Goal: Task Accomplishment & Management: Manage account settings

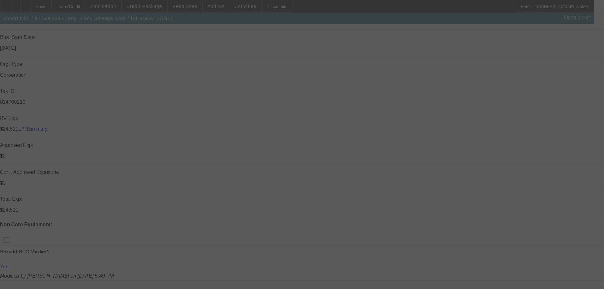
scroll to position [158, 0]
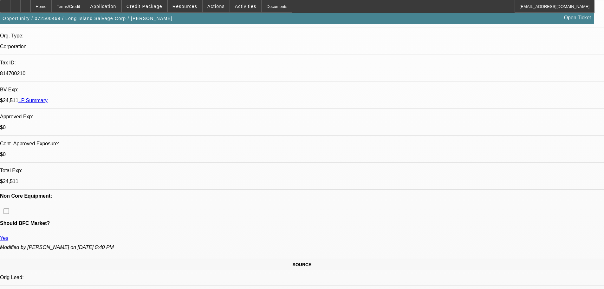
select select "0"
select select "0.1"
select select "4"
select select "0"
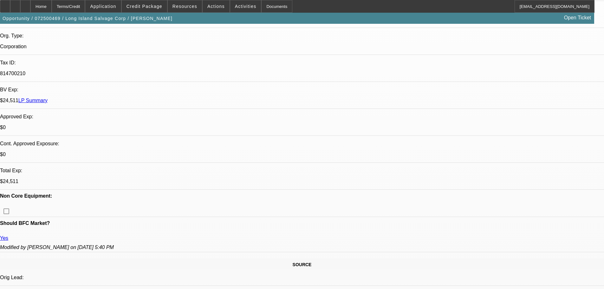
select select "0"
select select "0.1"
select select "4"
select select "0"
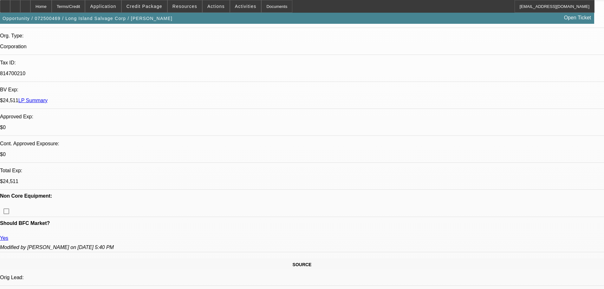
select select "0.1"
select select "4"
select select "0"
select select "0.1"
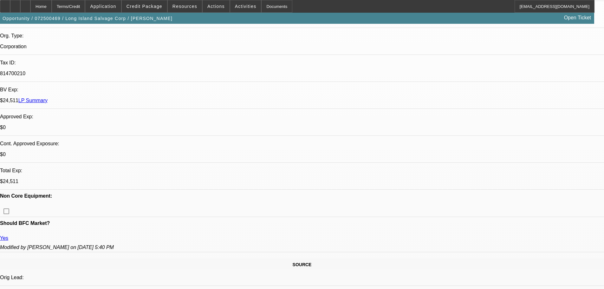
select select "4"
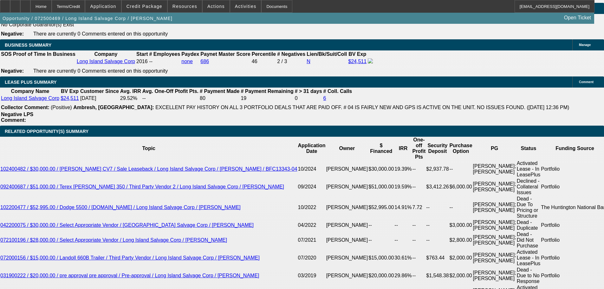
scroll to position [1014, 0]
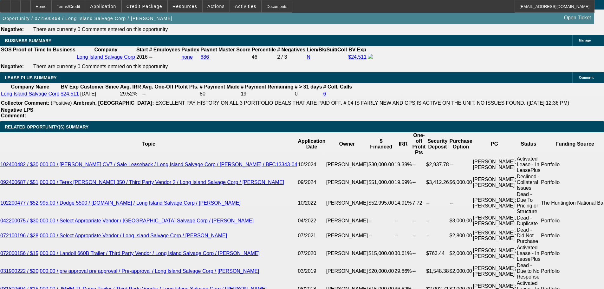
drag, startPoint x: 138, startPoint y: 151, endPoint x: 148, endPoint y: 152, distance: 10.8
type input "9"
type input "UNKNOWN"
type input "$1,485.31"
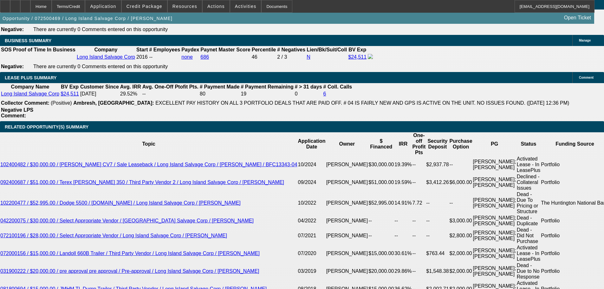
type input "9.."
type input "1"
type input "$1,317.55"
type input "19"
type input "$1,712.14"
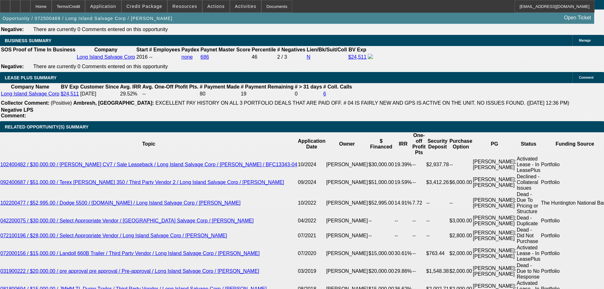
type input "19.2"
type input "$1,716.87"
drag, startPoint x: 152, startPoint y: 153, endPoint x: 165, endPoint y: 155, distance: 12.6
type input "9"
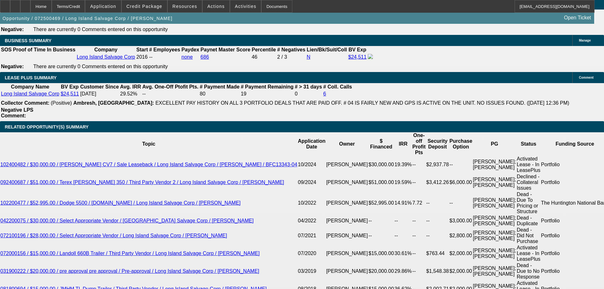
type input "$1,485.31"
type input "9.2"
type input "$1,489.66"
click at [149, 5] on span "Credit Package" at bounding box center [144, 6] width 36 height 5
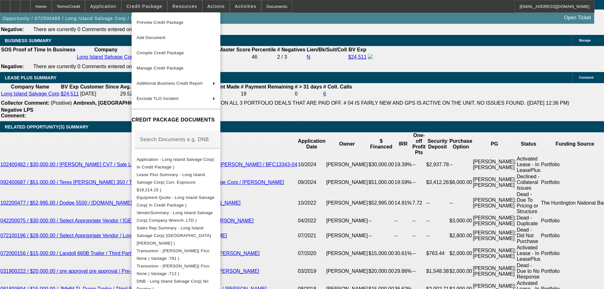
click at [184, 8] on div at bounding box center [302, 144] width 604 height 289
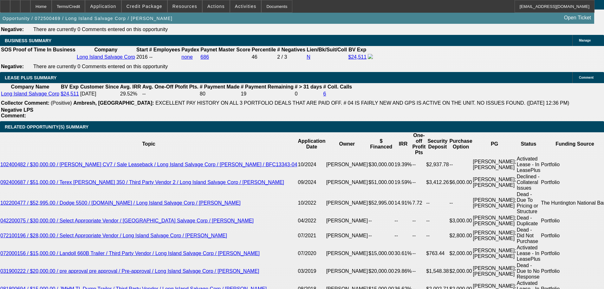
click at [184, 8] on span "Resources" at bounding box center [184, 6] width 25 height 5
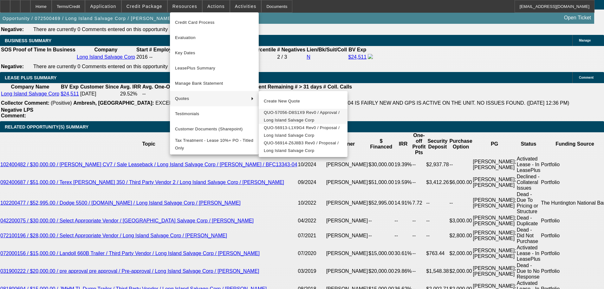
click at [308, 115] on span "QUO-57056-D8S1X9 Rev0 / Approval / Long Island Salvage Corp" at bounding box center [303, 116] width 79 height 15
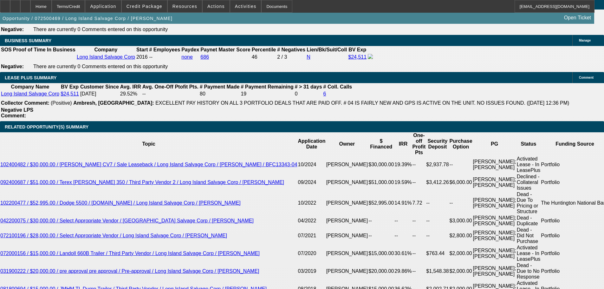
drag, startPoint x: 138, startPoint y: 152, endPoint x: 167, endPoint y: 152, distance: 29.8
type input "8"
type input "$1,463.67"
type input "8.9"
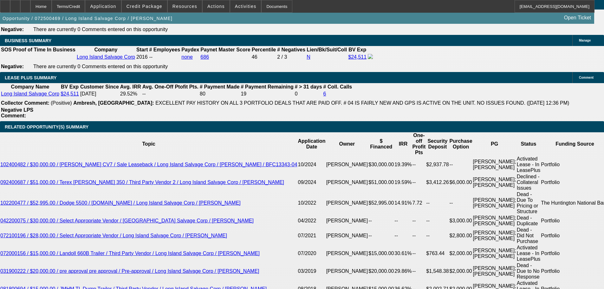
type input "$1,483.14"
type input "8.9"
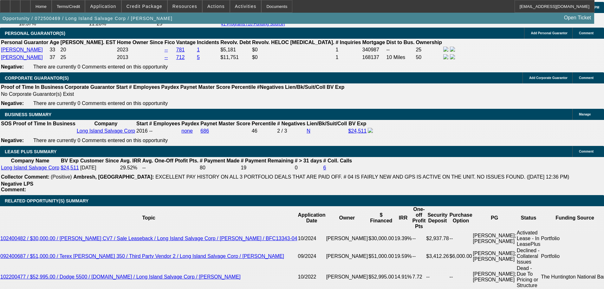
scroll to position [888, 0]
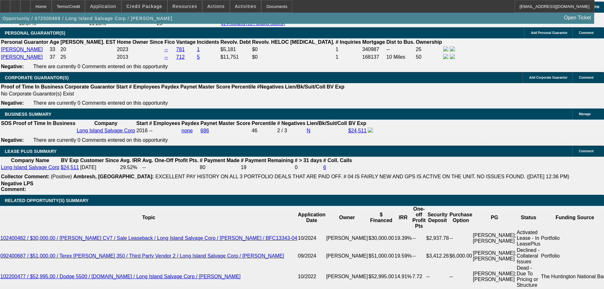
scroll to position [1014, 0]
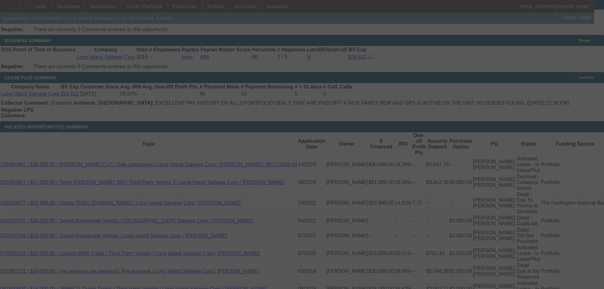
select select "0"
select select "0.1"
select select "4"
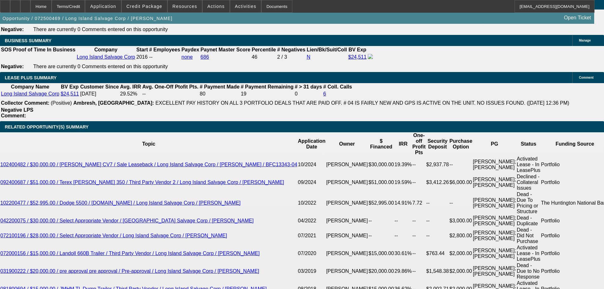
drag, startPoint x: 144, startPoint y: 150, endPoint x: 180, endPoint y: 148, distance: 36.5
drag, startPoint x: 138, startPoint y: 151, endPoint x: 170, endPoint y: 155, distance: 32.5
type input "9"
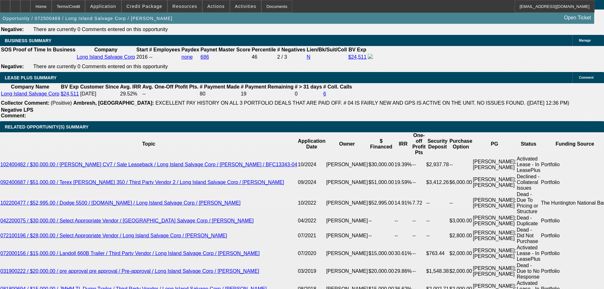
type input "UNKNOWN"
type input "$1,485.31"
type input "9.2"
type input "$1,489.66"
type input "9.2"
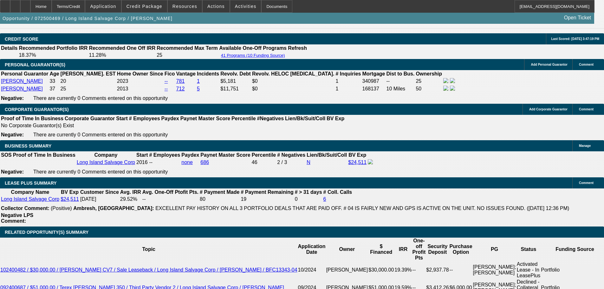
scroll to position [856, 0]
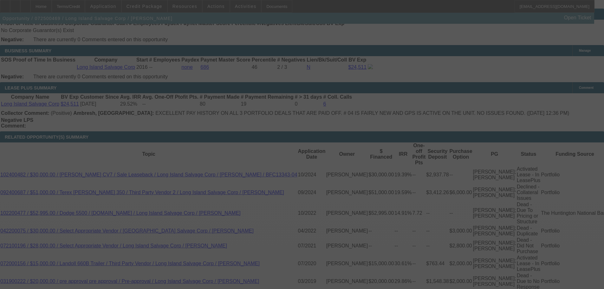
scroll to position [1014, 0]
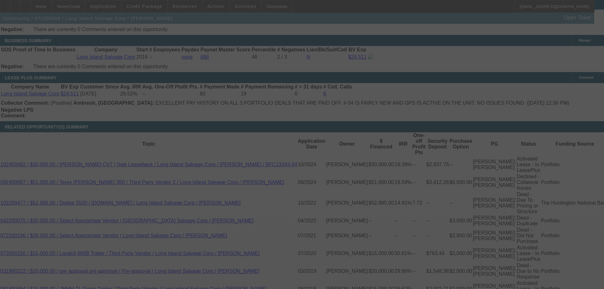
select select "0"
select select "0.1"
select select "4"
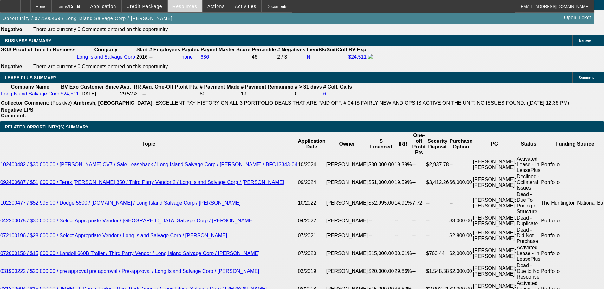
click at [184, 6] on span "Resources" at bounding box center [184, 6] width 25 height 5
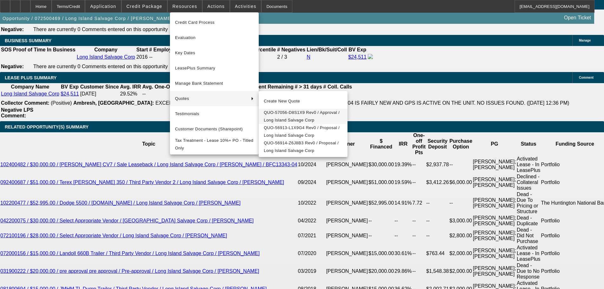
click at [297, 117] on span "QUO-57056-D8S1X9 Rev0 / Approval / Long Island Salvage Corp" at bounding box center [303, 116] width 79 height 15
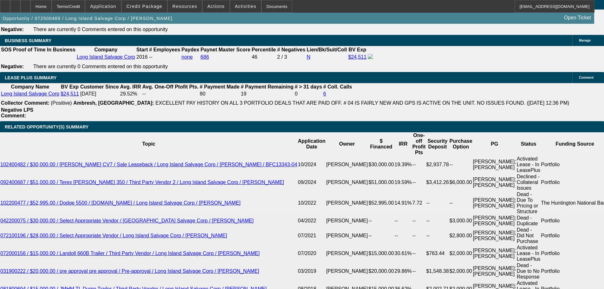
drag, startPoint x: 96, startPoint y: 152, endPoint x: 149, endPoint y: 151, distance: 52.6
type input "1"
type input "UNKNOWN"
type input "1488"
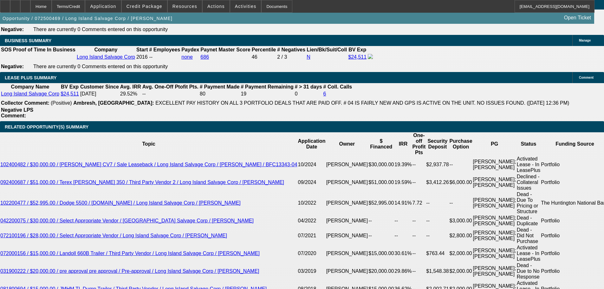
type input "9.1"
type input "$1,488.36"
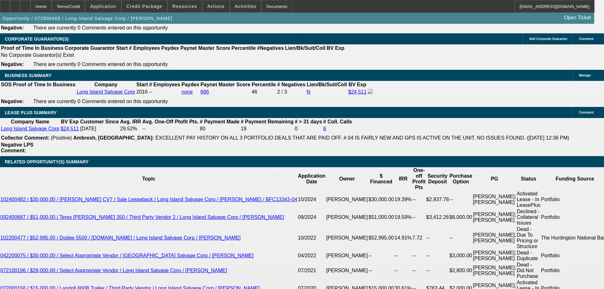
scroll to position [919, 0]
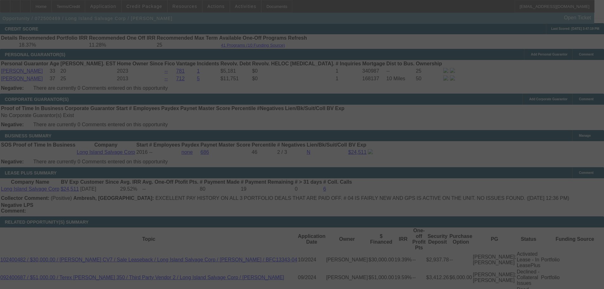
select select "0"
select select "0.1"
select select "4"
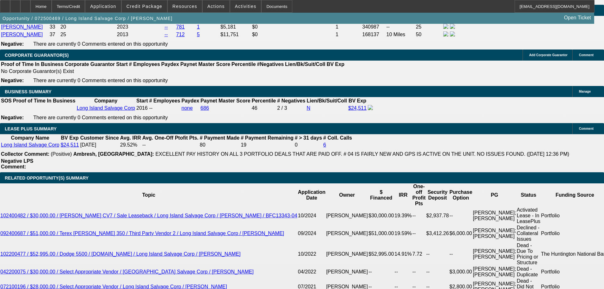
scroll to position [1078, 0]
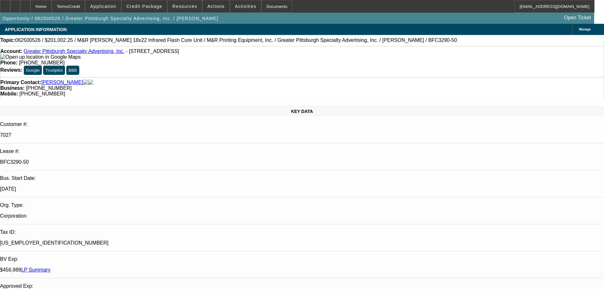
select select "0"
select select "2"
select select "0"
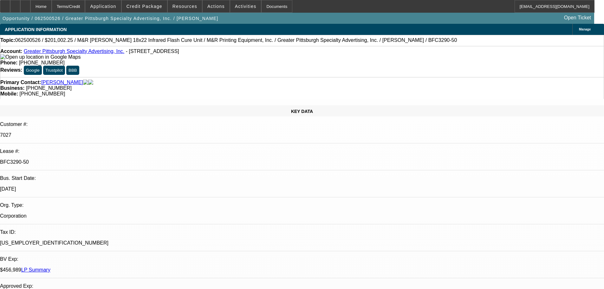
select select "0"
select select "2"
select select "0"
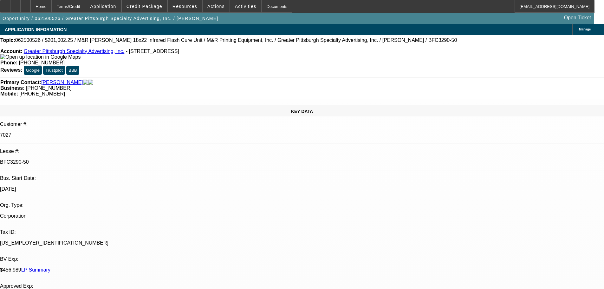
select select "0"
select select "2"
select select "0"
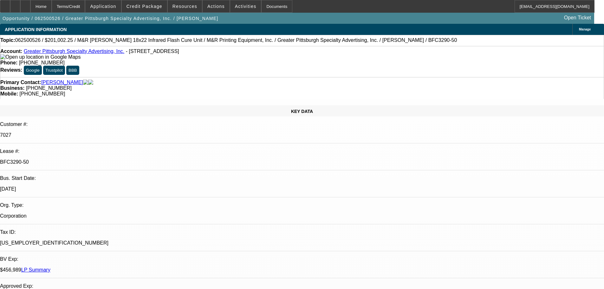
select select "2"
click at [85, 54] on link "Greater Pittsburgh Specialty Advertising, Inc." at bounding box center [74, 51] width 100 height 5
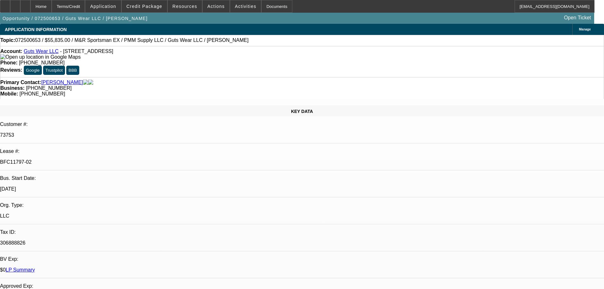
select select "0"
select select "2"
select select "0"
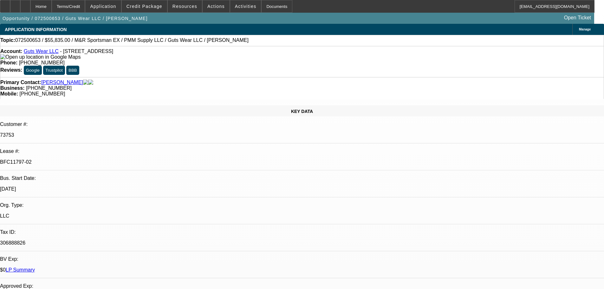
select select "0"
select select "2"
select select "0"
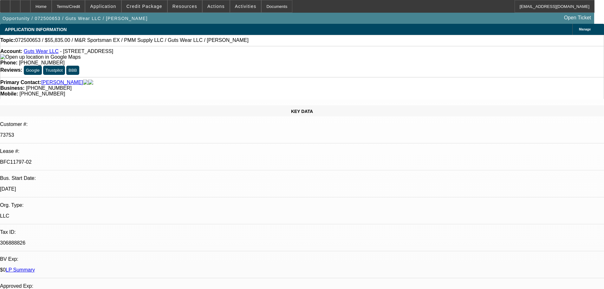
select select "0"
select select "2"
select select "0"
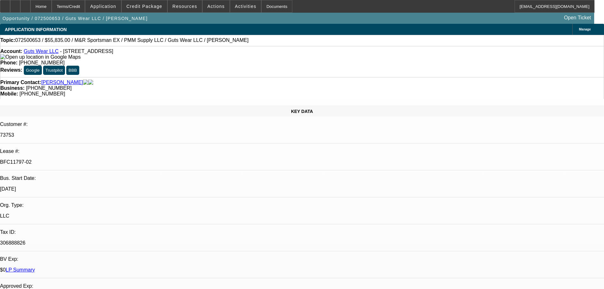
select select "2"
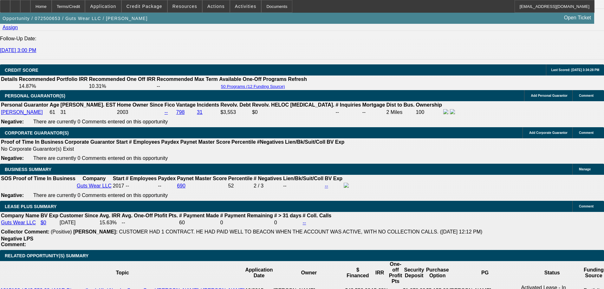
scroll to position [898, 0]
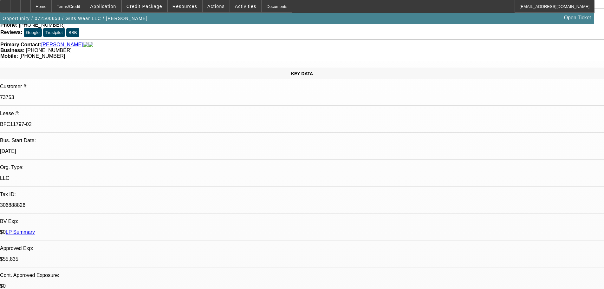
scroll to position [0, 0]
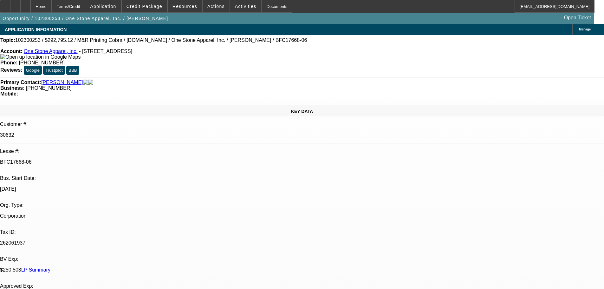
select select "0"
select select "2"
select select "0.1"
select select "4"
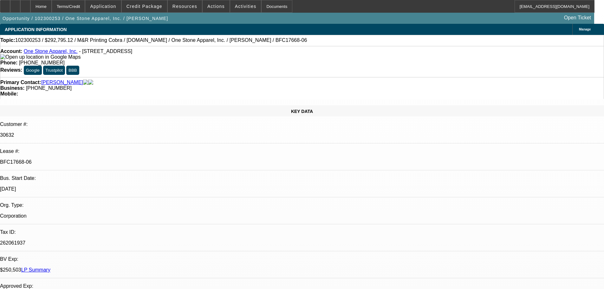
select select "0"
select select "2"
select select "0.1"
select select "4"
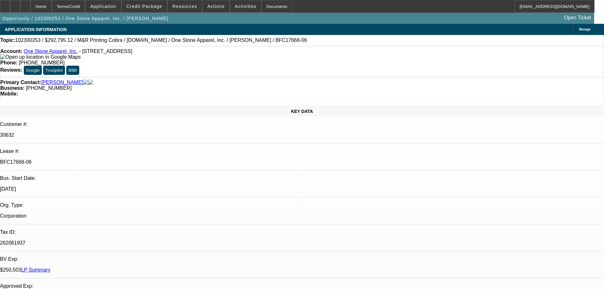
select select "0"
select select "2"
select select "0.1"
select select "4"
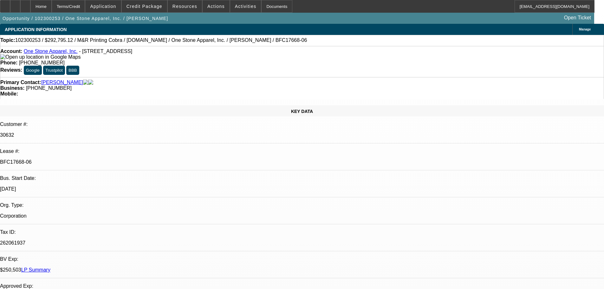
select select "0"
select select "2"
select select "0.1"
select select "4"
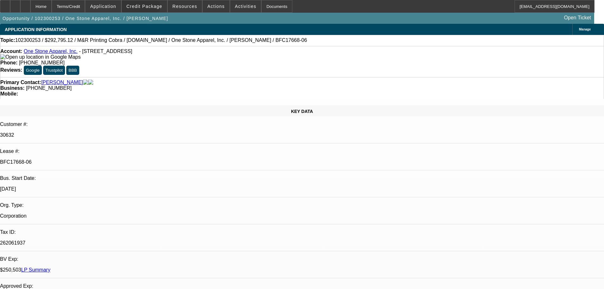
click at [149, 8] on span "Credit Package" at bounding box center [144, 6] width 36 height 5
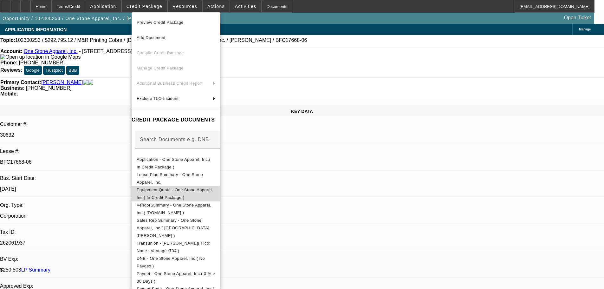
click at [209, 193] on span "Equipment Quote - One Stone Apparel, Inc.( In Credit Package )" at bounding box center [175, 193] width 76 height 12
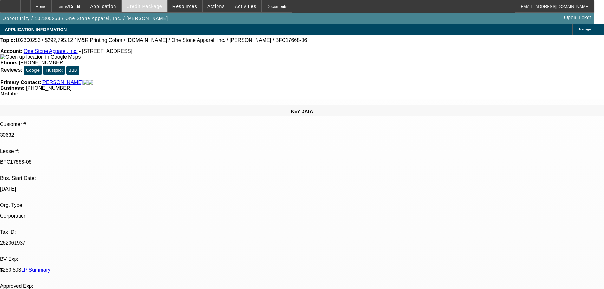
click at [162, 6] on span "Credit Package" at bounding box center [144, 6] width 36 height 5
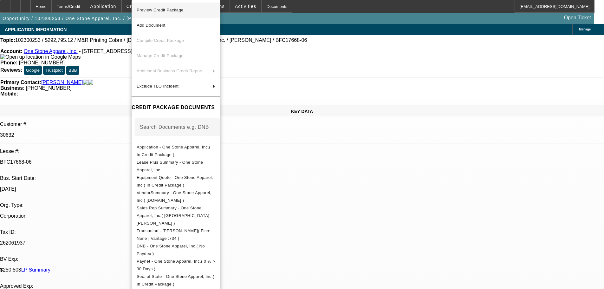
click at [164, 7] on span "Preview Credit Package" at bounding box center [176, 10] width 79 height 8
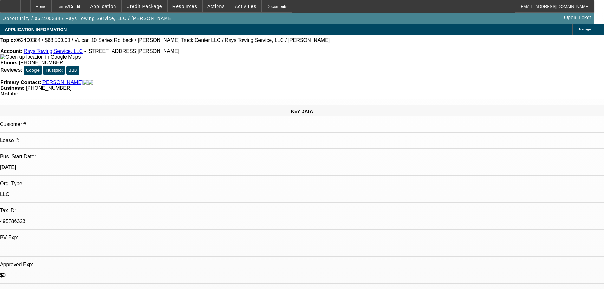
select select "0"
select select "3"
select select "0"
select select "6"
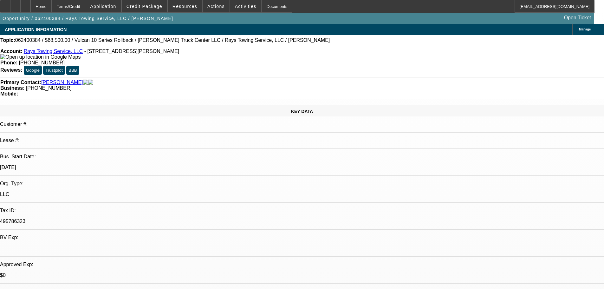
select select "0"
select select "3"
select select "0"
select select "6"
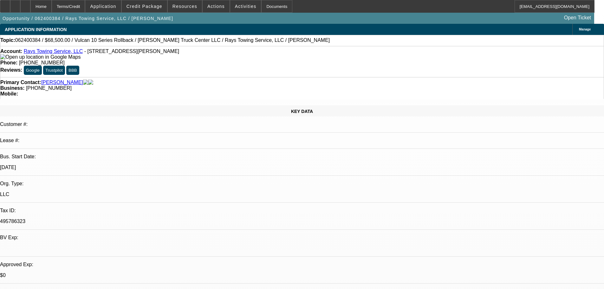
select select "0"
select select "3"
select select "0"
select select "6"
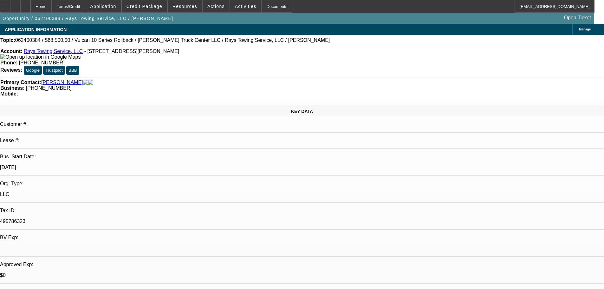
select select "0"
select select "3"
select select "0"
select select "6"
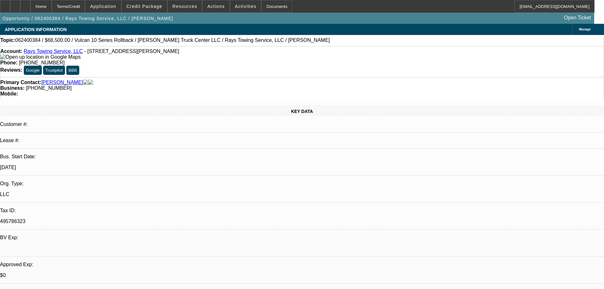
click at [55, 80] on link "Lukens, Dustin" at bounding box center [62, 83] width 42 height 6
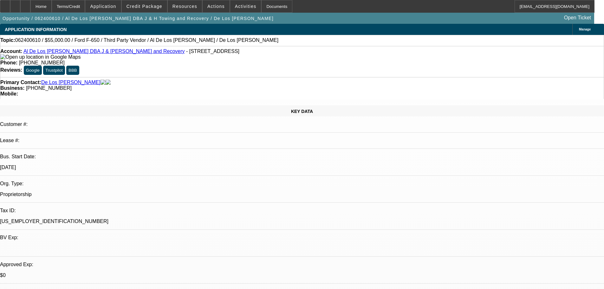
select select "0"
select select "0.1"
select select "4"
select select "0"
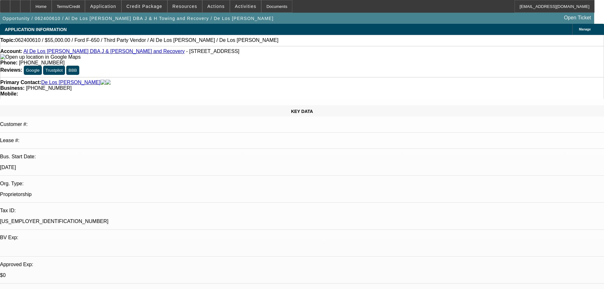
select select "0"
select select "0.1"
select select "4"
select select "0"
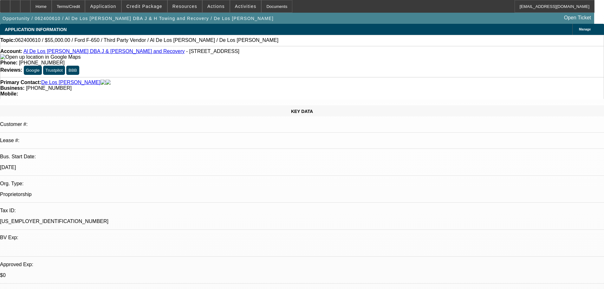
select select "0.1"
select select "4"
select select "0"
select select "0.1"
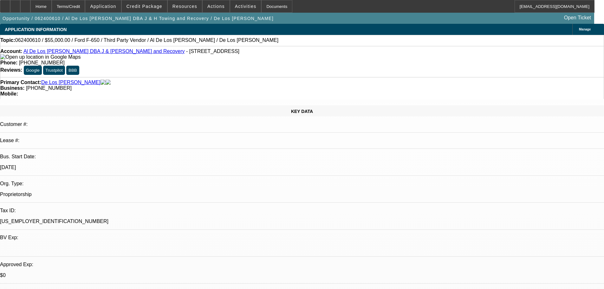
select select "4"
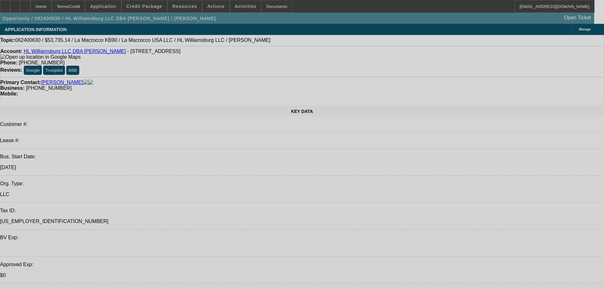
select select "0.1"
select select "0"
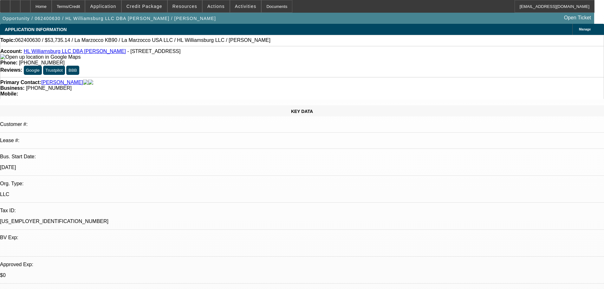
select select "0"
select select "6"
select select "0.1"
select select "0"
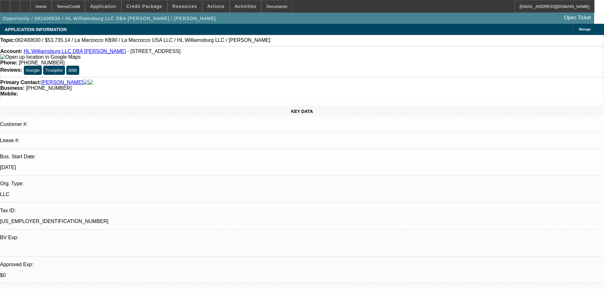
select select "6"
select select "0.1"
select select "0"
select select "0.1"
select select "4"
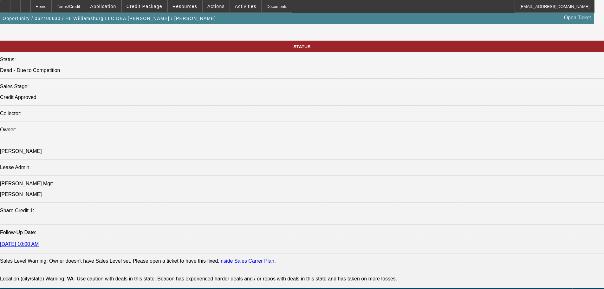
scroll to position [761, 0]
